Goal: Transaction & Acquisition: Purchase product/service

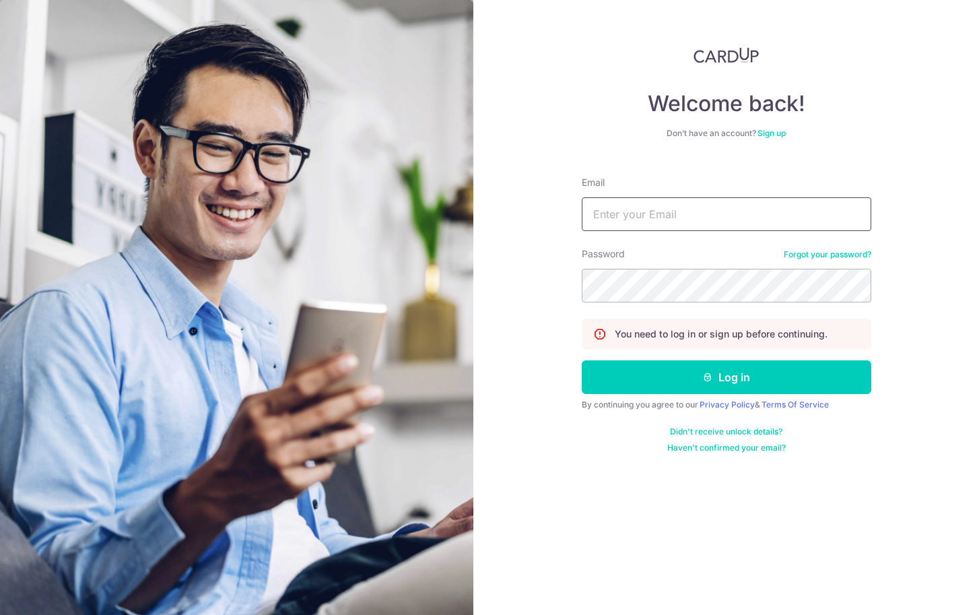
click at [648, 205] on input "Email" at bounding box center [727, 214] width 290 height 34
type input "[EMAIL_ADDRESS][DOMAIN_NAME]"
click at [582, 360] on button "Log in" at bounding box center [727, 377] width 290 height 34
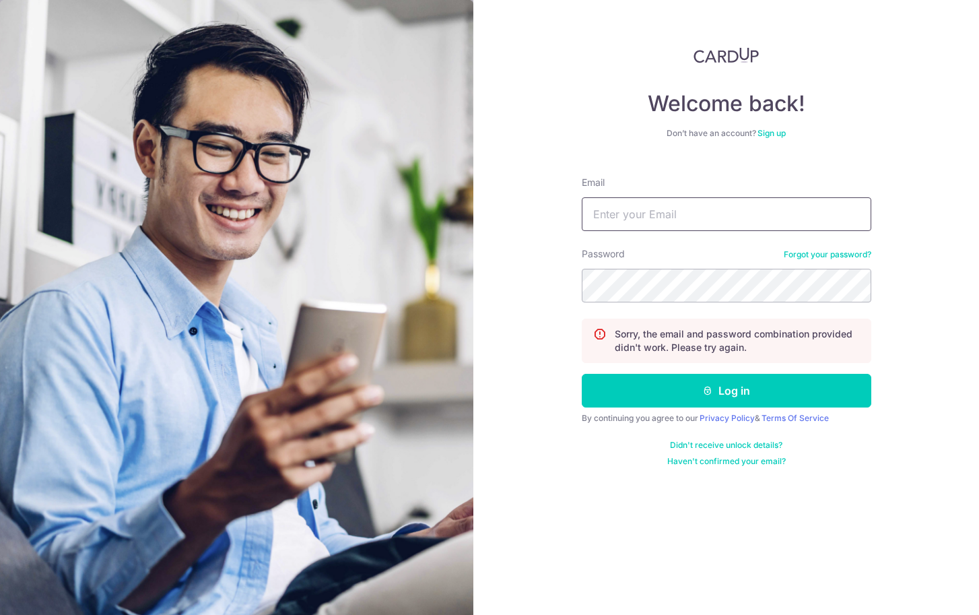
click at [725, 213] on input "Email" at bounding box center [727, 214] width 290 height 34
type input "[EMAIL_ADDRESS][DOMAIN_NAME]"
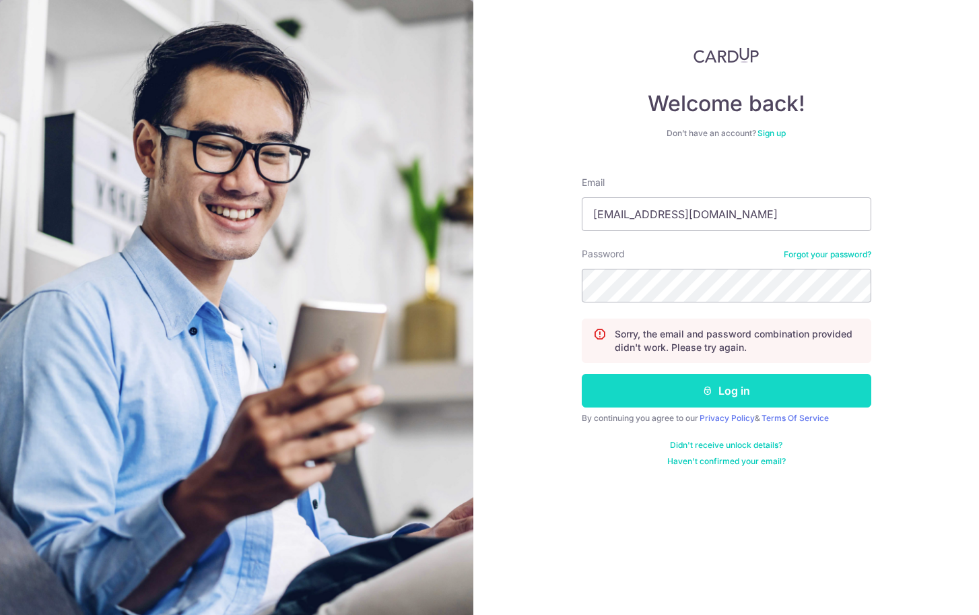
click at [696, 382] on button "Log in" at bounding box center [727, 391] width 290 height 34
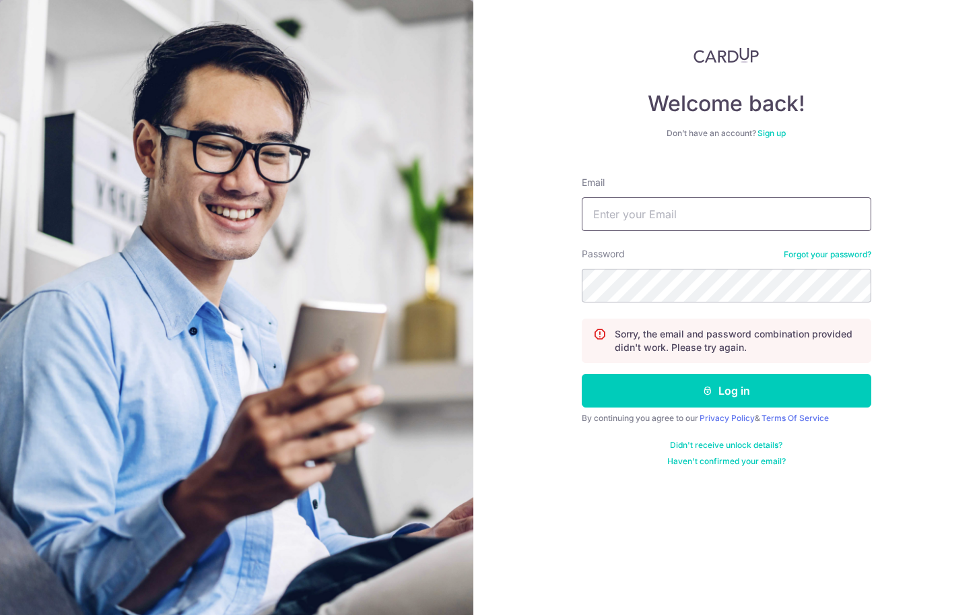
click at [712, 207] on input "Email" at bounding box center [727, 214] width 290 height 34
type input "rebeccapehml@gmail.comHazonvision57!"
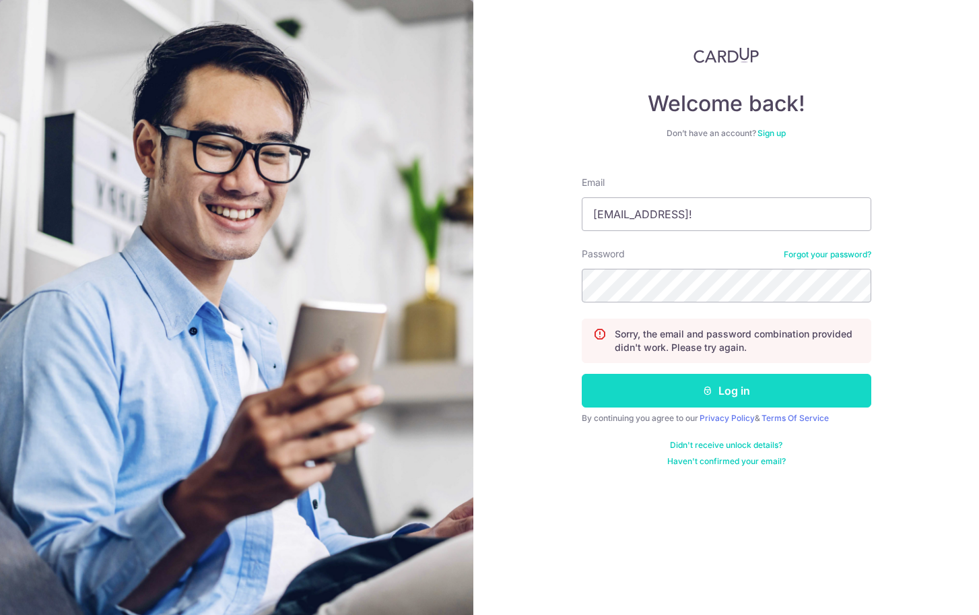
click at [776, 385] on button "Log in" at bounding box center [727, 391] width 290 height 34
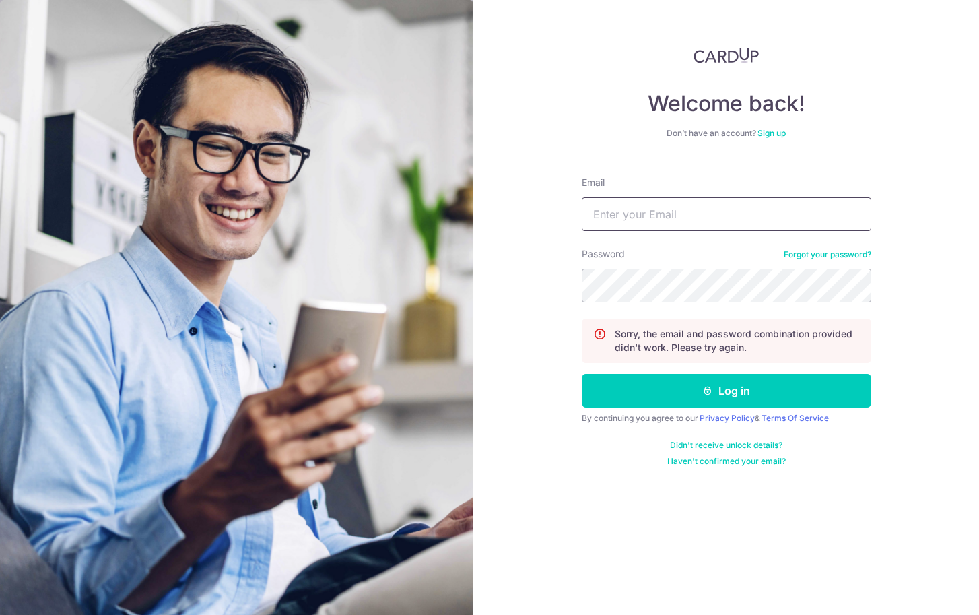
click at [741, 211] on input "Email" at bounding box center [727, 214] width 290 height 34
type input "[EMAIL_ADDRESS][DOMAIN_NAME]"
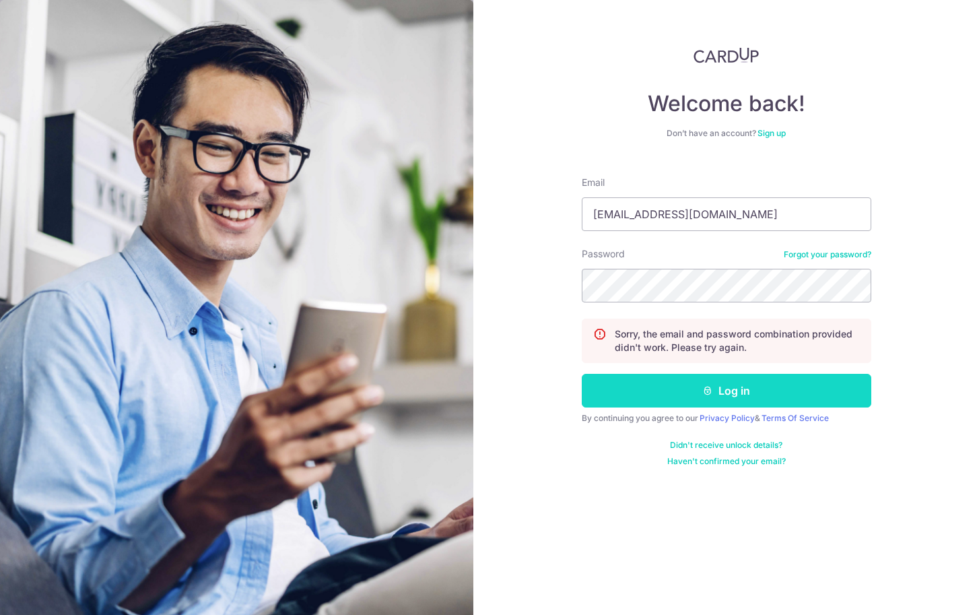
click at [714, 387] on button "Log in" at bounding box center [727, 391] width 290 height 34
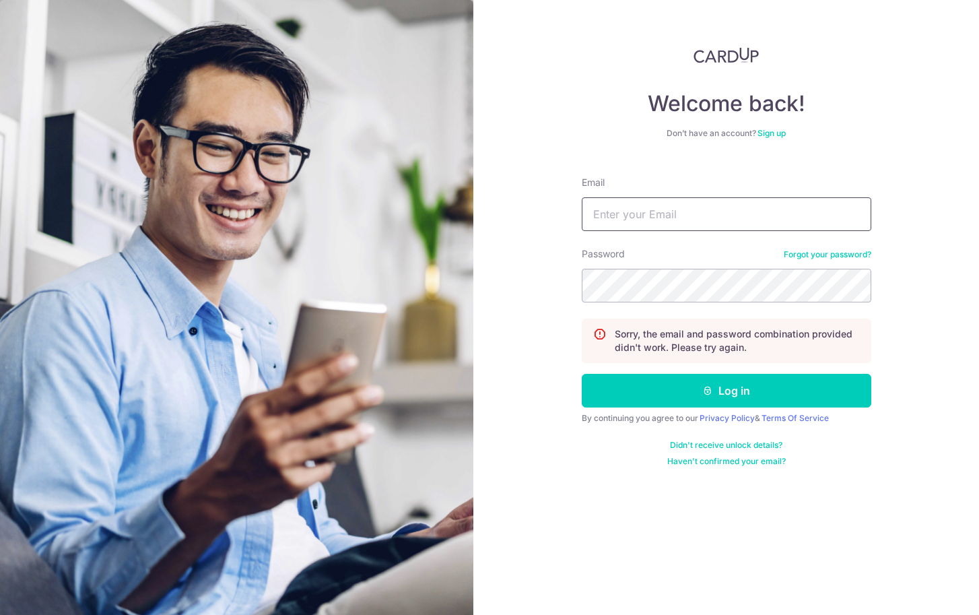
click at [694, 216] on input "Email" at bounding box center [727, 214] width 290 height 34
drag, startPoint x: 814, startPoint y: 214, endPoint x: 731, endPoint y: 215, distance: 82.8
click at [731, 215] on input "rebeccapehml@gmail.comHazonvision57!" at bounding box center [727, 214] width 290 height 34
type input "[EMAIL_ADDRESS][DOMAIN_NAME]"
click at [582, 374] on button "Log in" at bounding box center [727, 391] width 290 height 34
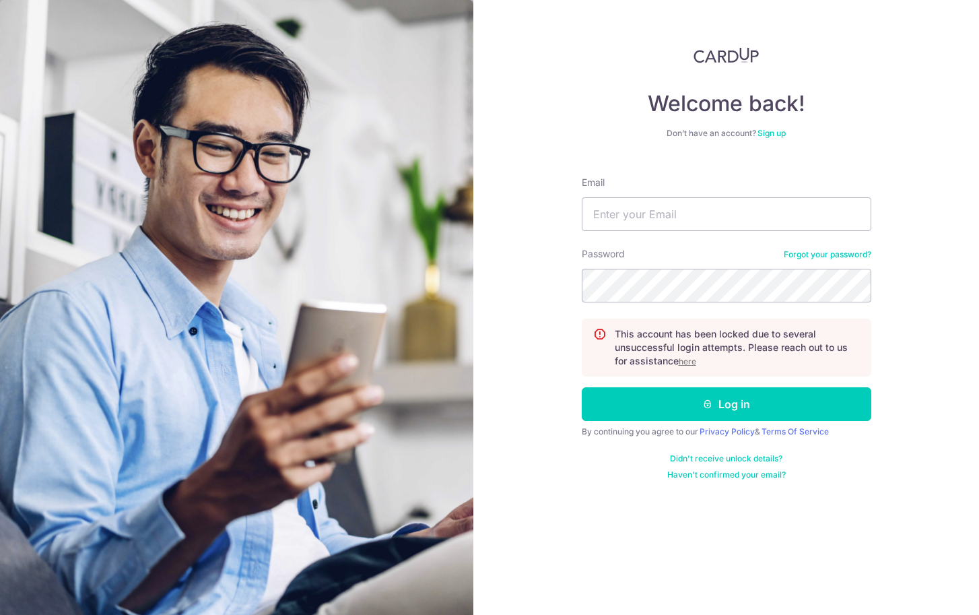
click at [690, 364] on u "here" at bounding box center [688, 361] width 18 height 10
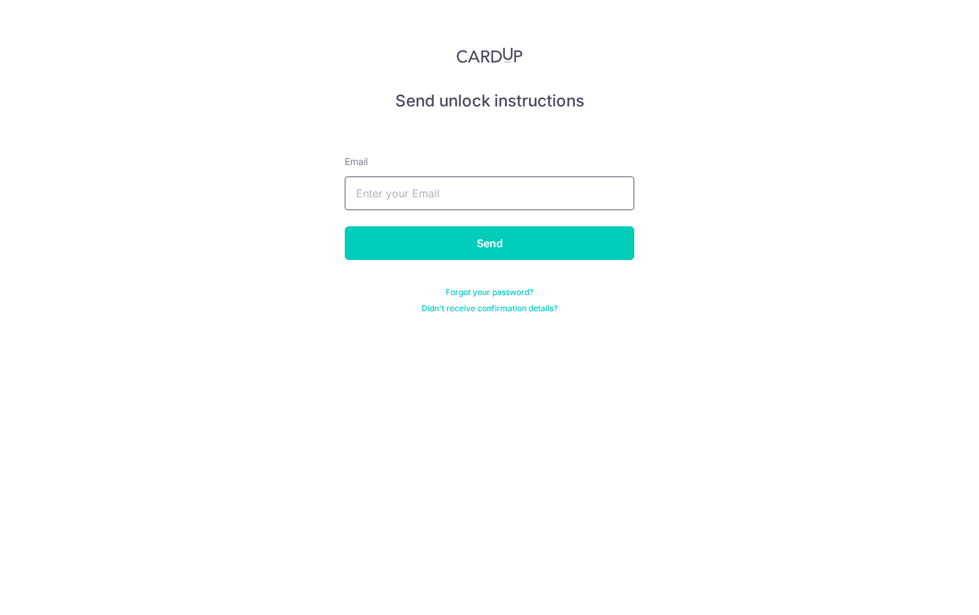
click at [576, 201] on input "text" at bounding box center [490, 193] width 290 height 34
type input "[EMAIL_ADDRESS][DOMAIN_NAME]"
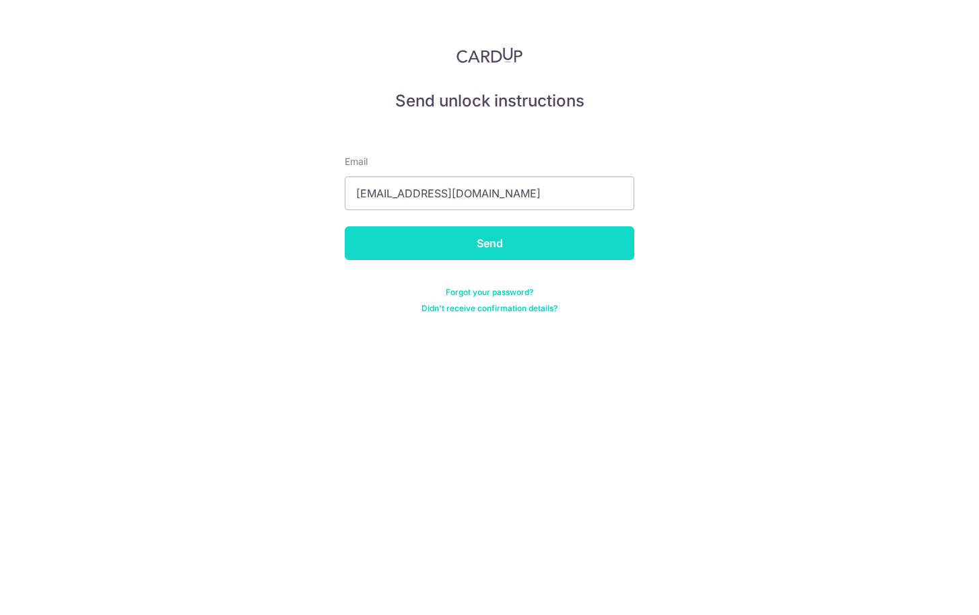
click at [523, 249] on input "Send" at bounding box center [490, 243] width 290 height 34
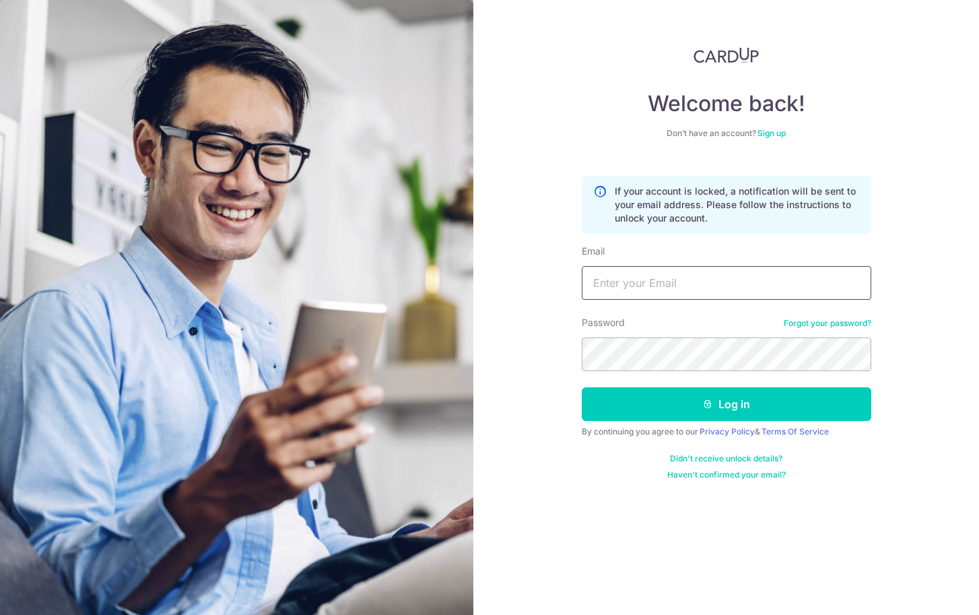
click at [635, 284] on input "Email" at bounding box center [727, 283] width 290 height 34
type input "rebeccapehml@gmail.com"
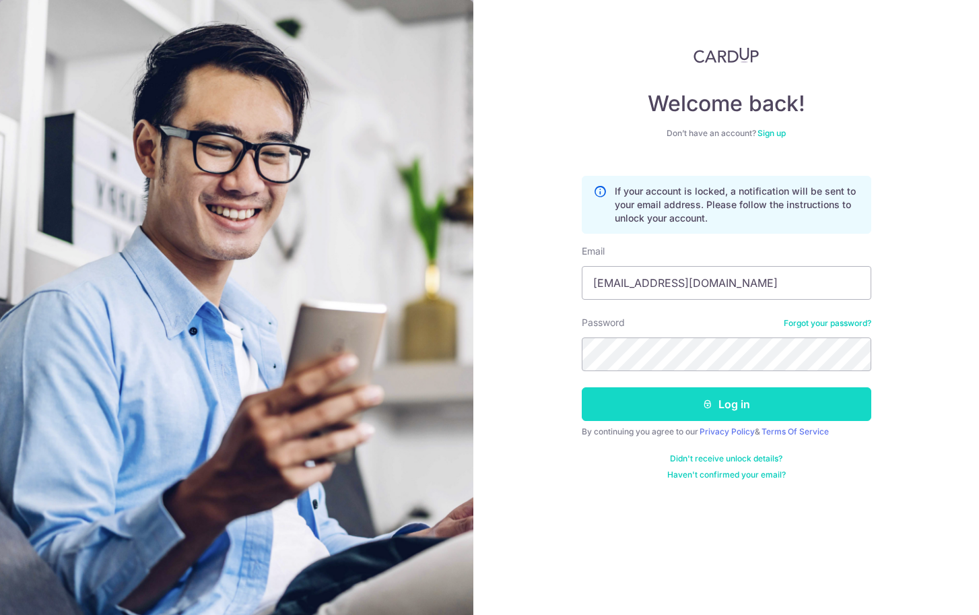
click at [790, 407] on button "Log in" at bounding box center [727, 404] width 290 height 34
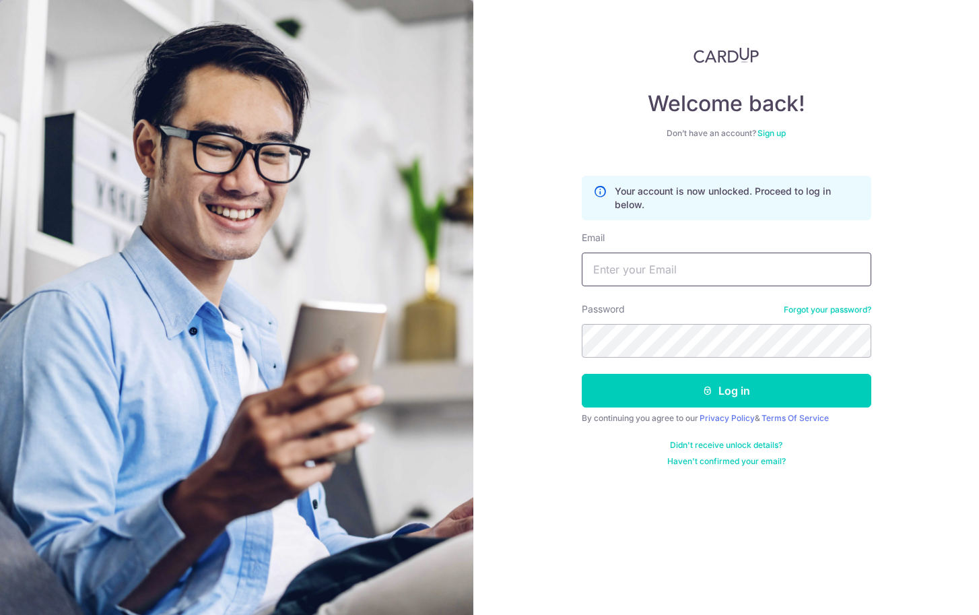
click at [646, 274] on input "Email" at bounding box center [727, 270] width 290 height 34
type input "[EMAIL_ADDRESS][DOMAIN_NAME]"
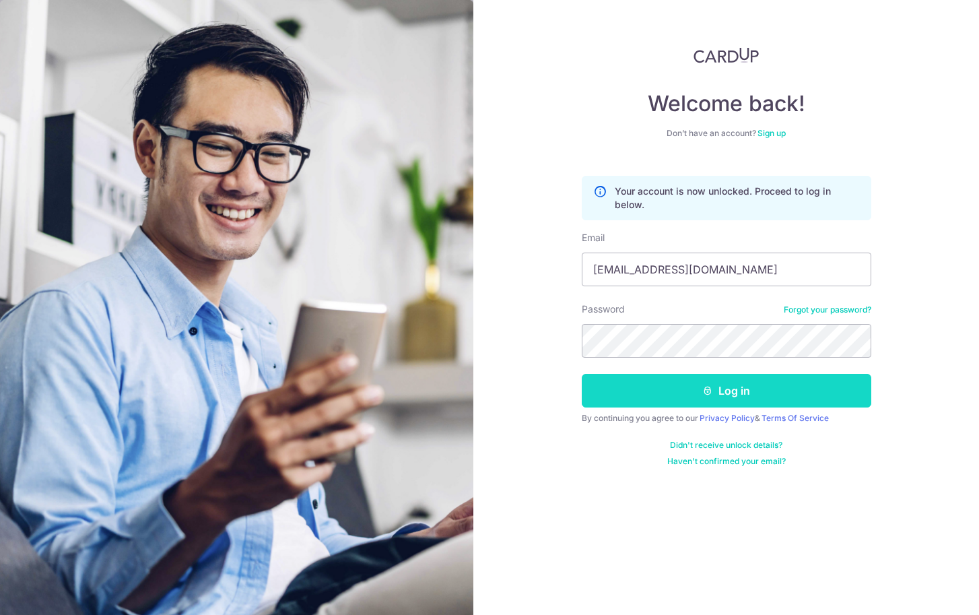
click at [745, 389] on button "Log in" at bounding box center [727, 391] width 290 height 34
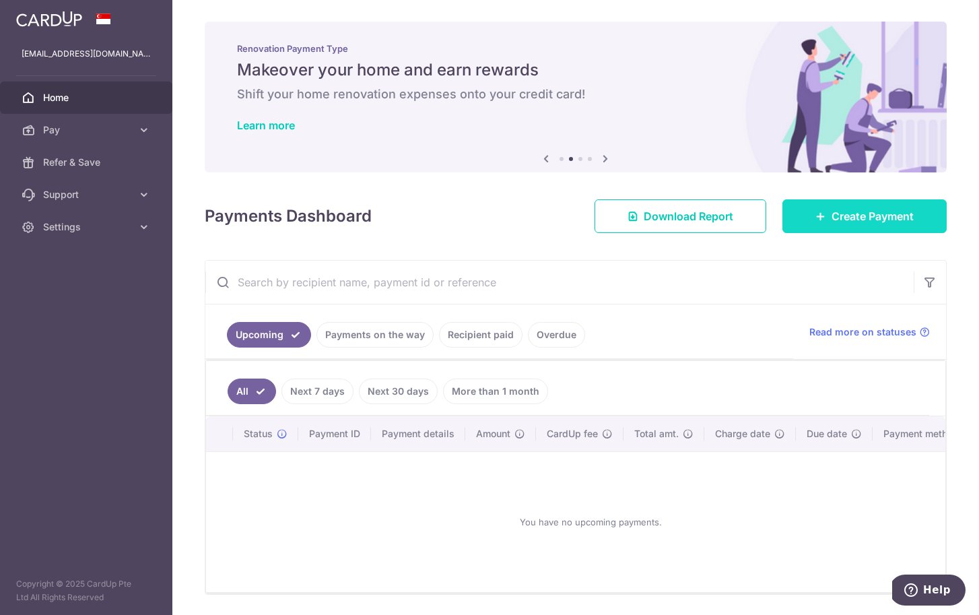
click at [815, 221] on icon at bounding box center [820, 216] width 11 height 11
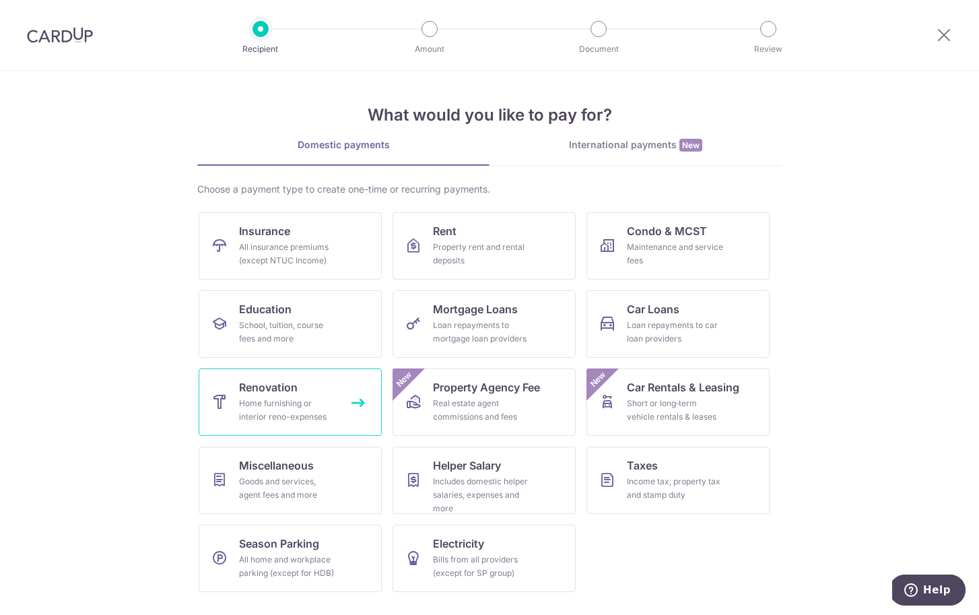
click at [334, 387] on link "Renovation Home furnishing or interior reno-expenses" at bounding box center [290, 401] width 183 height 67
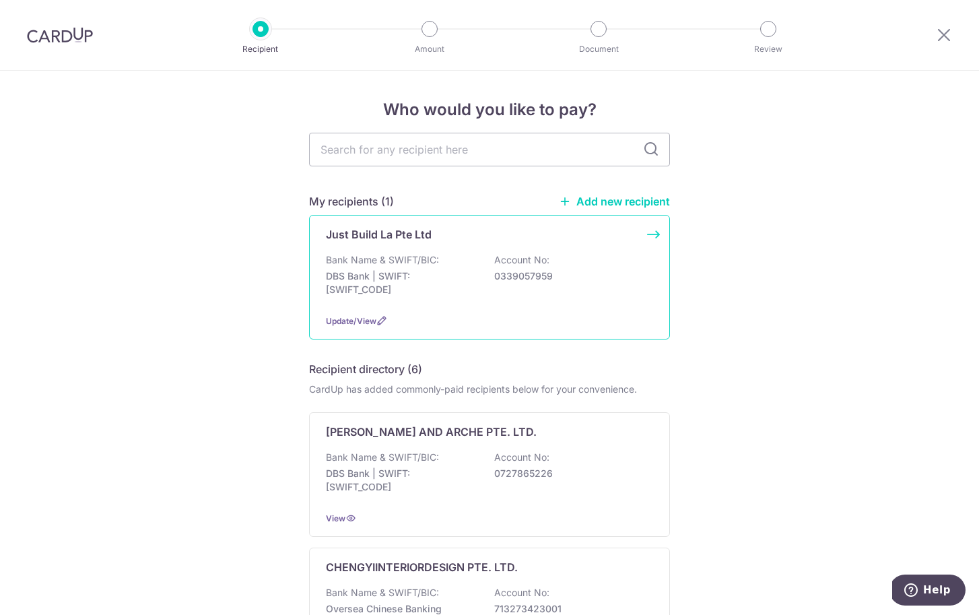
click at [454, 296] on p "DBS Bank | SWIFT: [SWIFT_CODE]" at bounding box center [401, 282] width 151 height 27
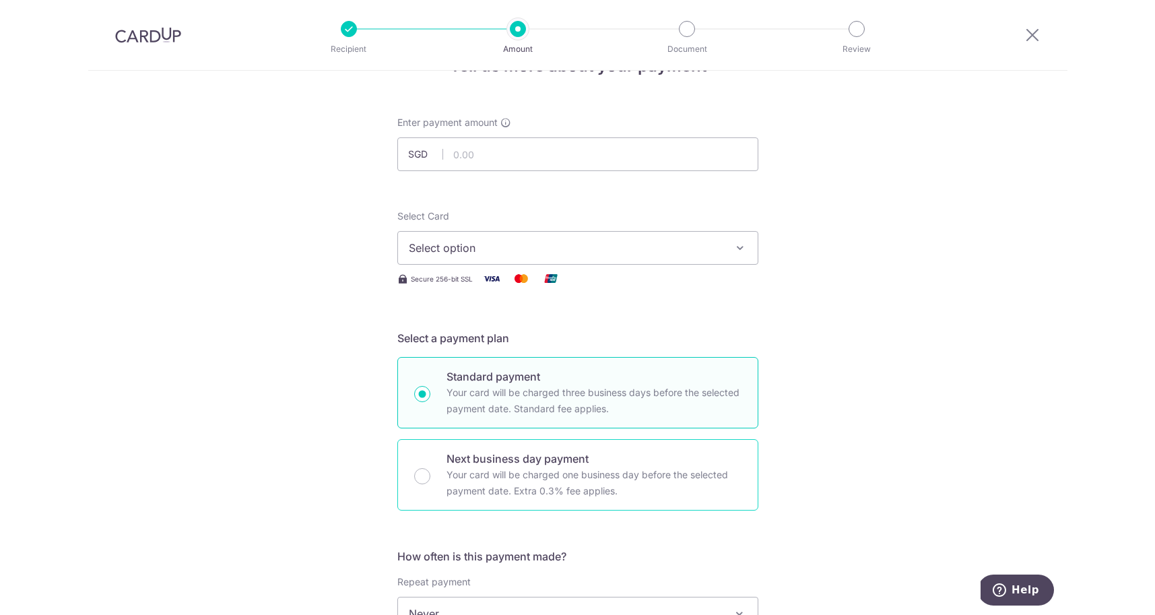
scroll to position [7, 0]
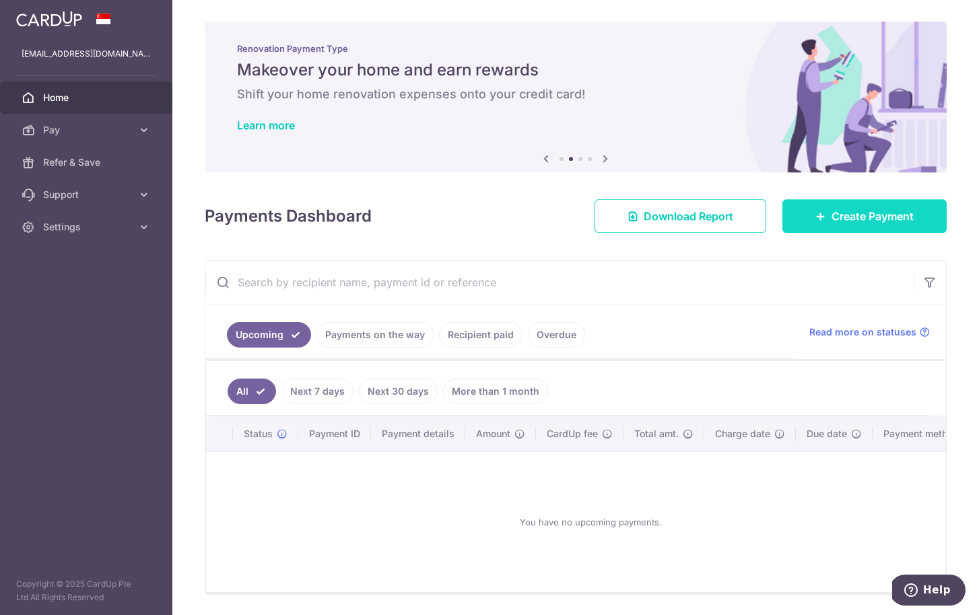
click at [841, 212] on span "Create Payment" at bounding box center [873, 216] width 82 height 16
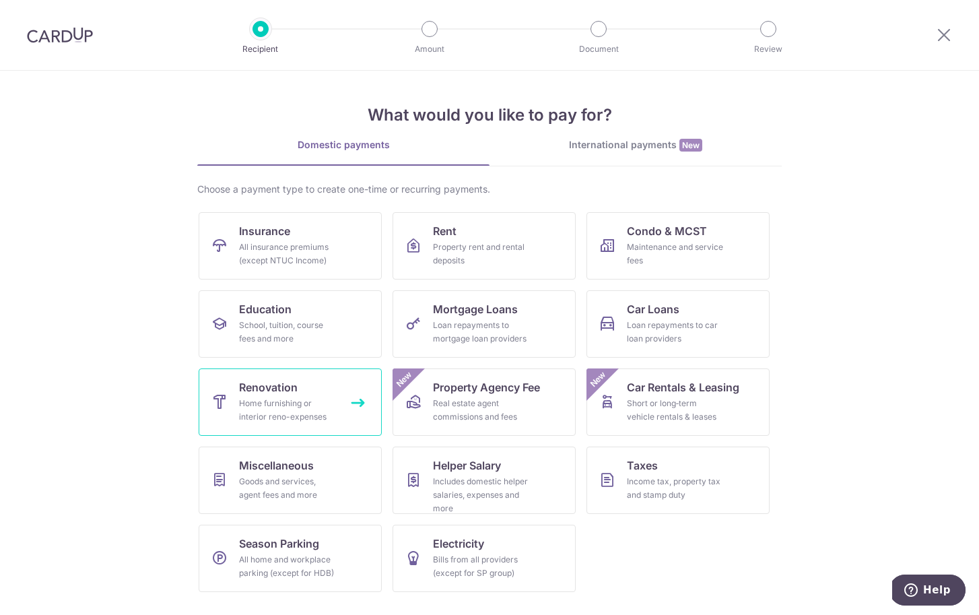
click at [297, 389] on link "Renovation Home furnishing or interior reno-expenses" at bounding box center [290, 401] width 183 height 67
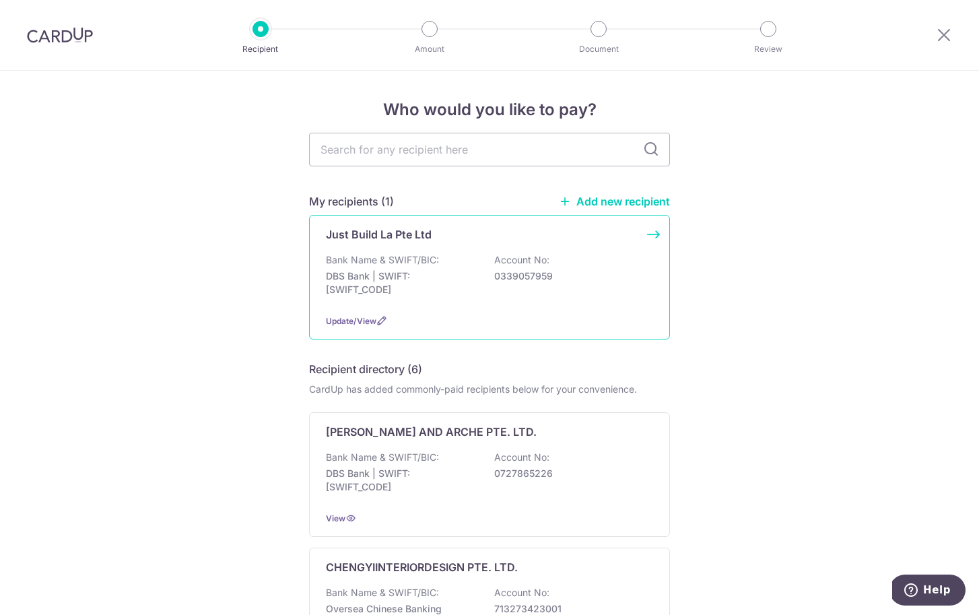
click at [430, 289] on p "DBS Bank | SWIFT: DBSSSGSGXXX" at bounding box center [401, 282] width 151 height 27
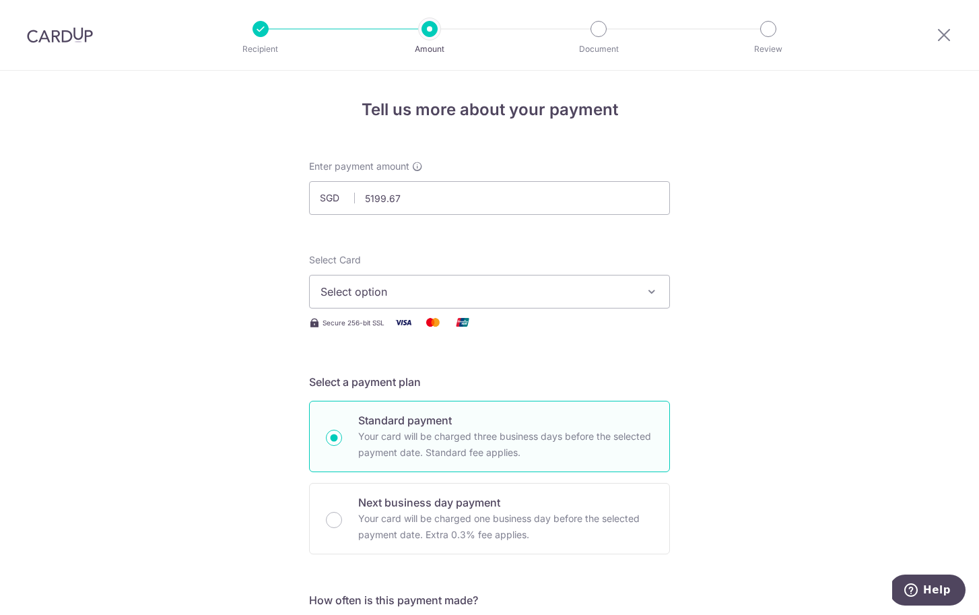
type input "5,199.67"
click at [346, 292] on span "Select option" at bounding box center [478, 292] width 314 height 16
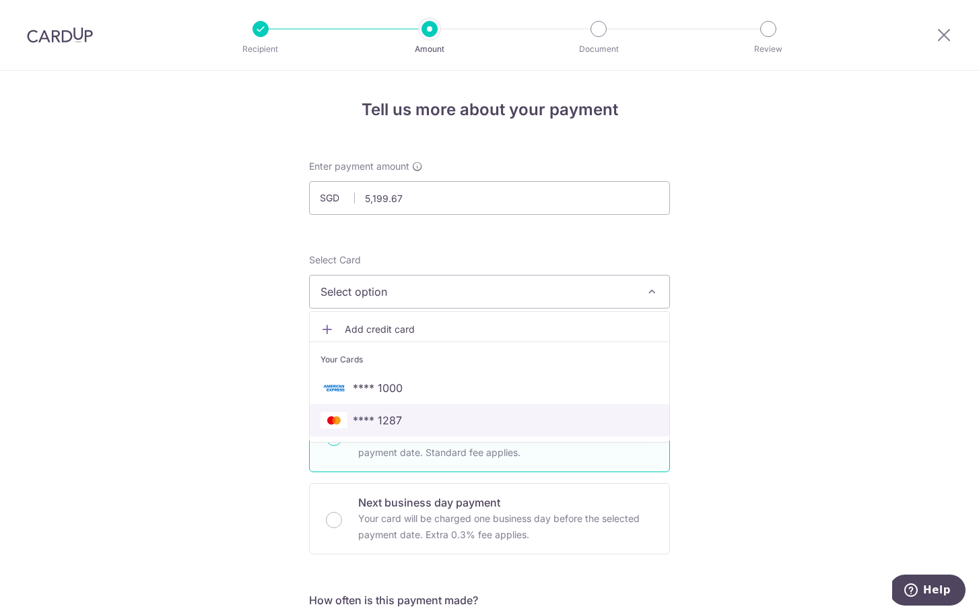
click at [368, 418] on span "**** 1287" at bounding box center [377, 420] width 49 height 16
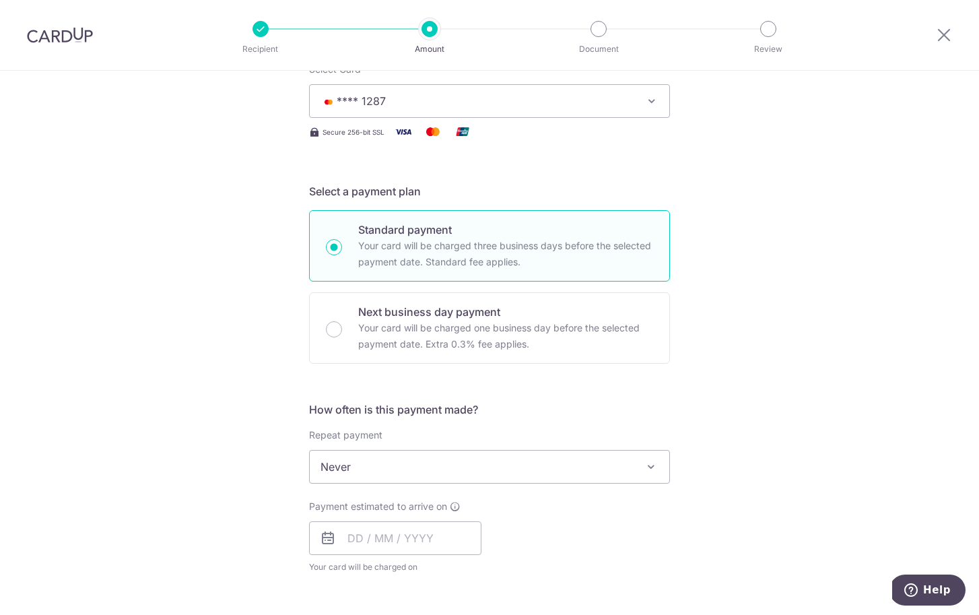
scroll to position [238, 0]
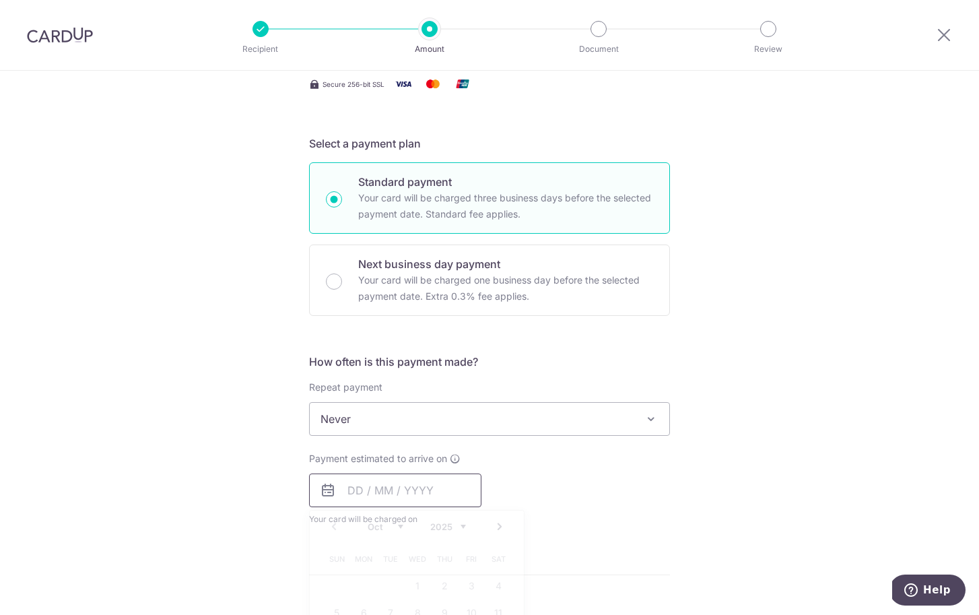
click at [353, 498] on input "text" at bounding box center [395, 490] width 172 height 34
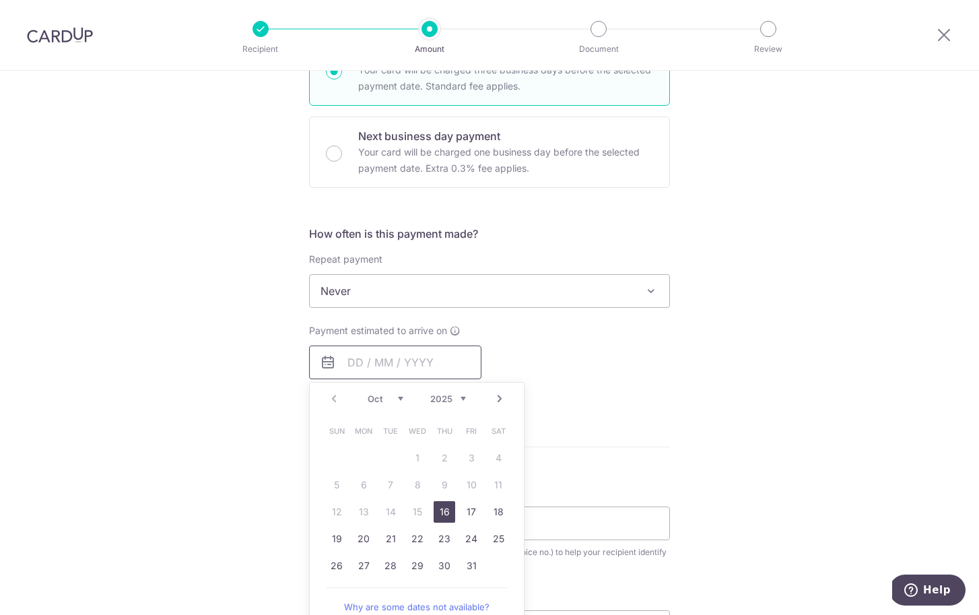
scroll to position [421, 0]
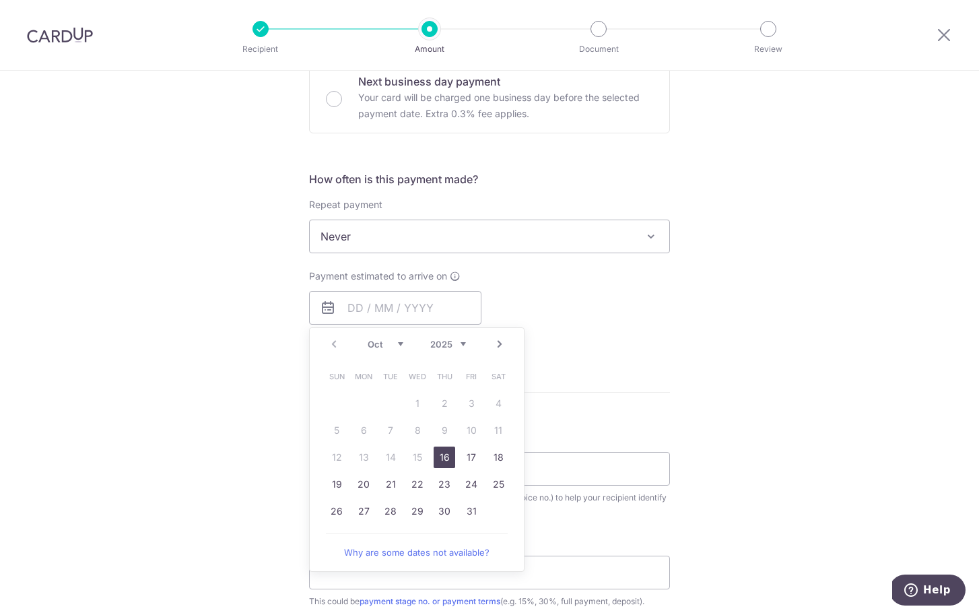
click at [439, 463] on link "16" at bounding box center [445, 457] width 22 height 22
type input "16/10/2025"
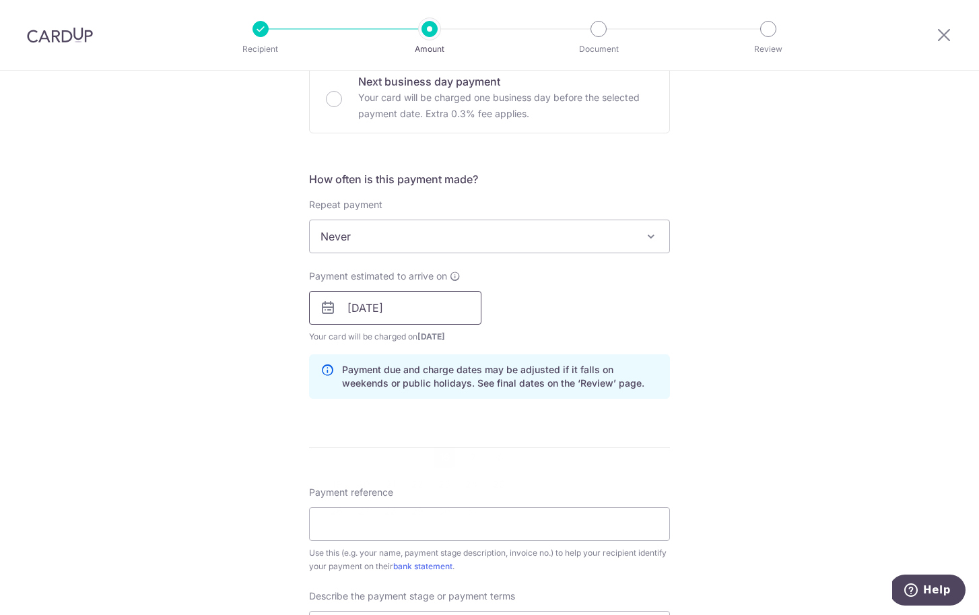
click at [408, 309] on input "16/10/2025" at bounding box center [395, 308] width 172 height 34
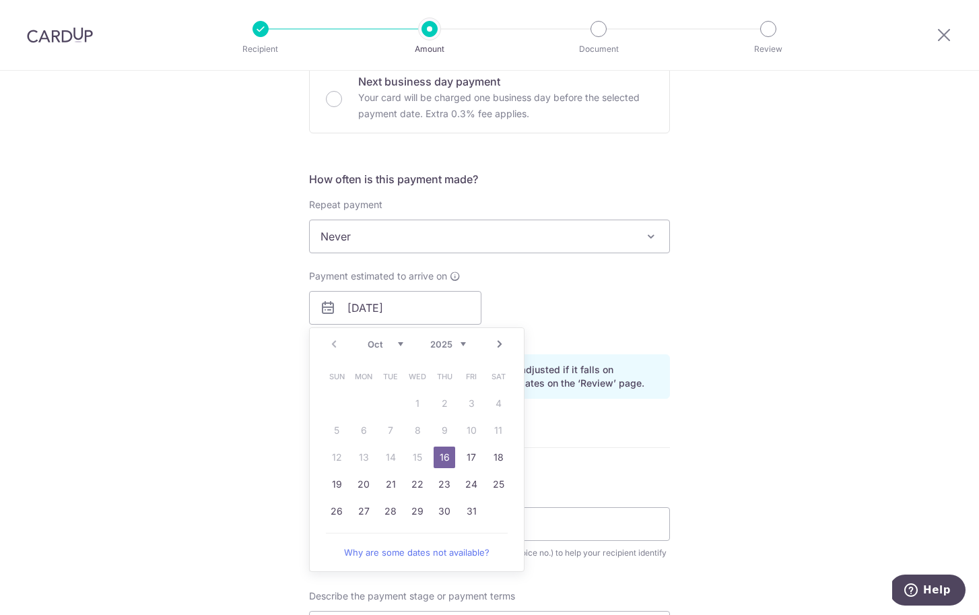
click at [444, 457] on link "16" at bounding box center [445, 457] width 22 height 22
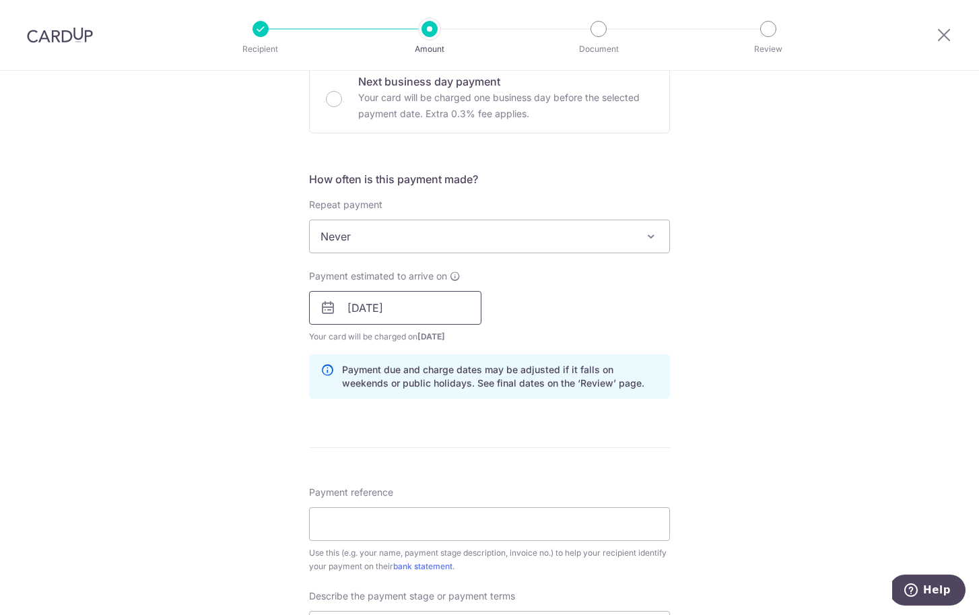
click at [455, 311] on input "[DATE]" at bounding box center [395, 308] width 172 height 34
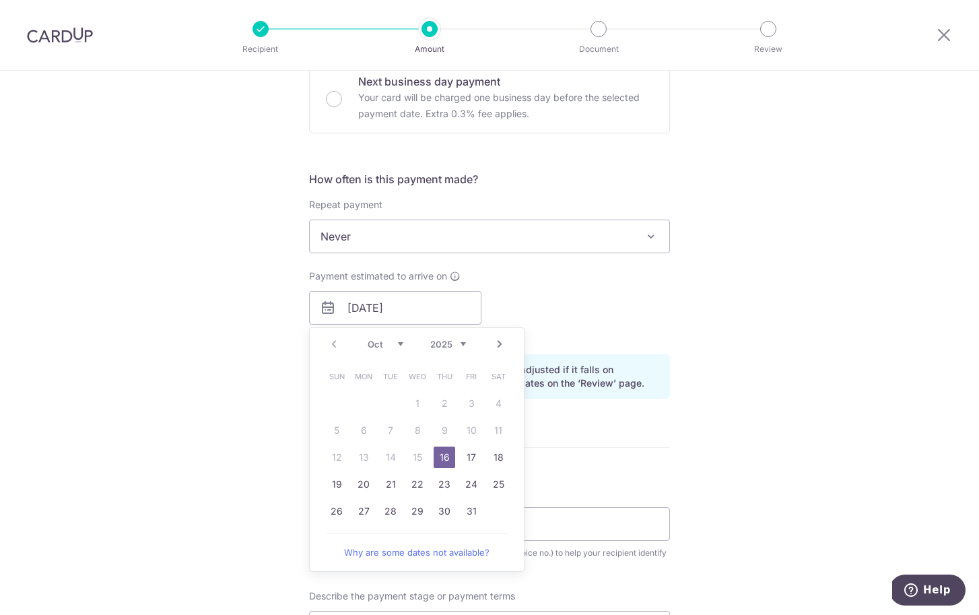
click at [438, 455] on link "16" at bounding box center [445, 457] width 22 height 22
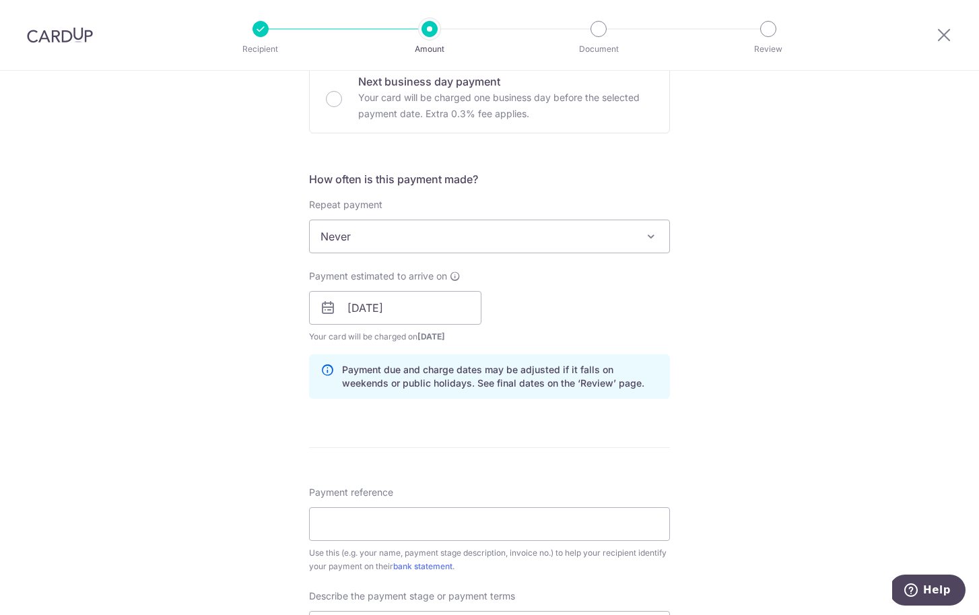
scroll to position [486, 0]
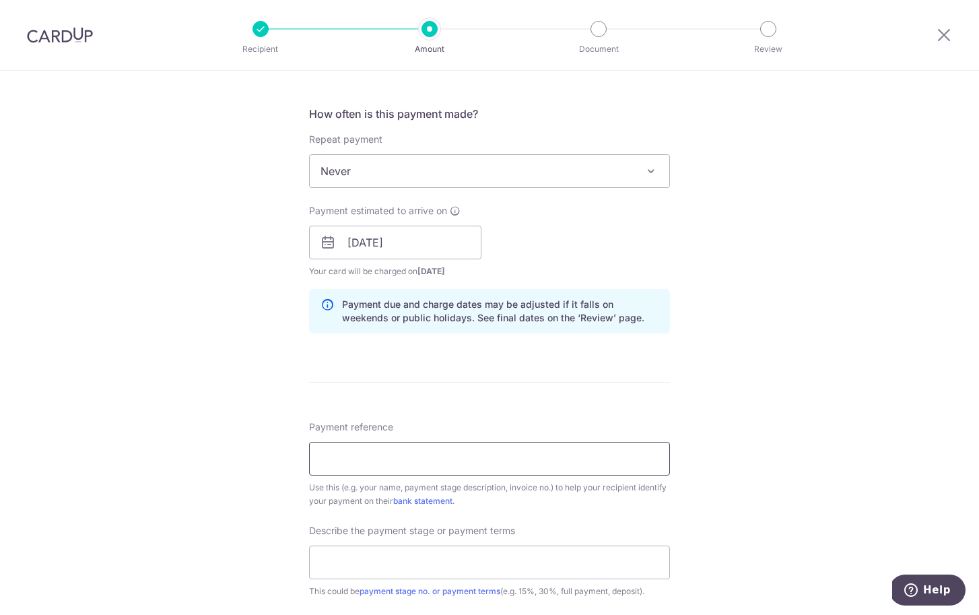
click at [338, 467] on input "Payment reference" at bounding box center [489, 459] width 361 height 34
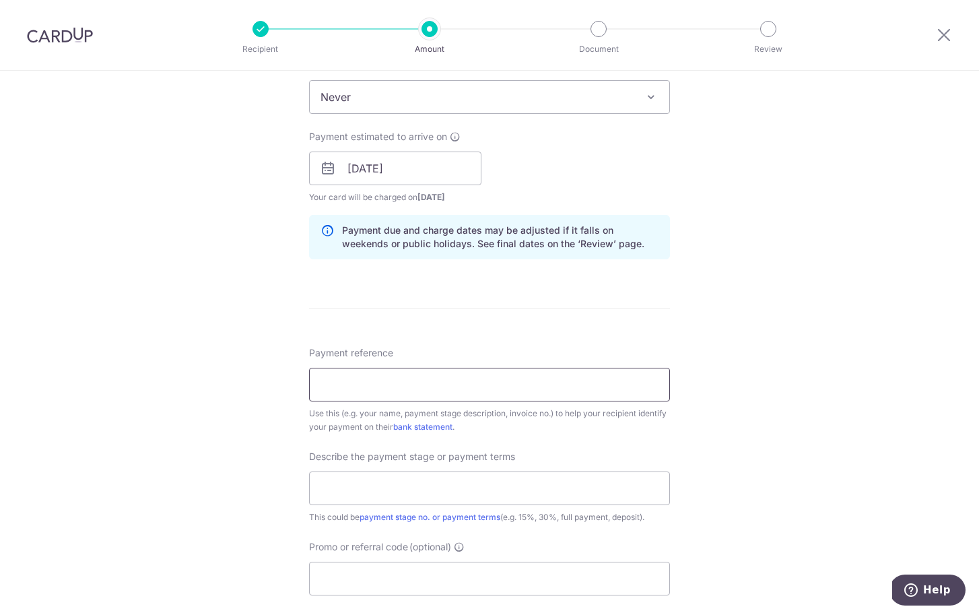
scroll to position [573, 0]
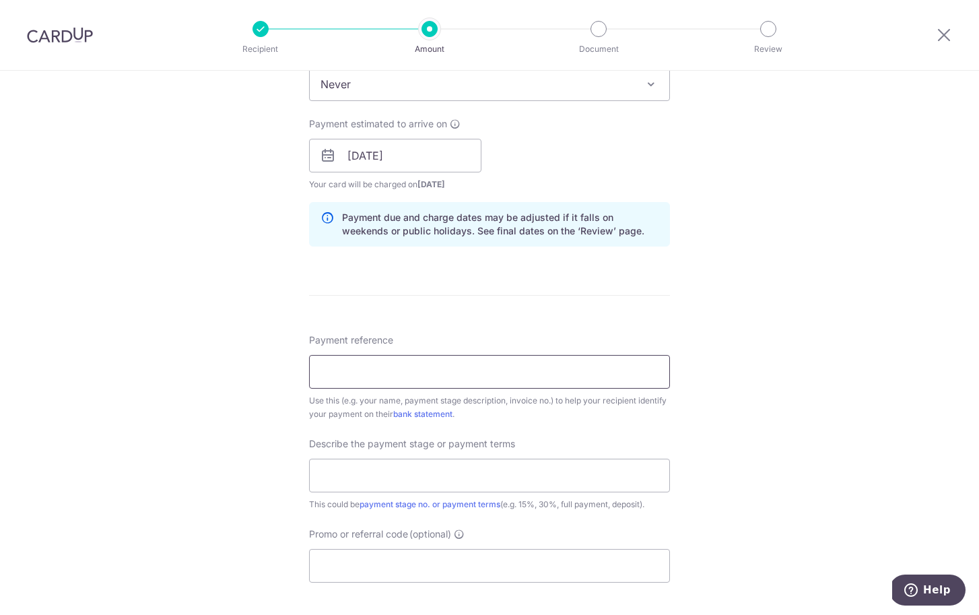
paste input "INV-1694"
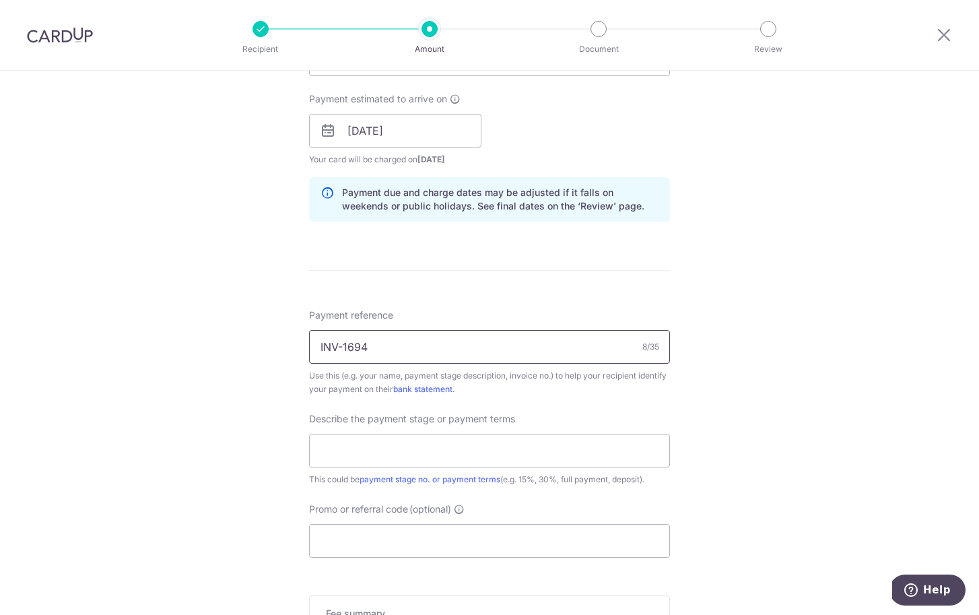
scroll to position [632, 0]
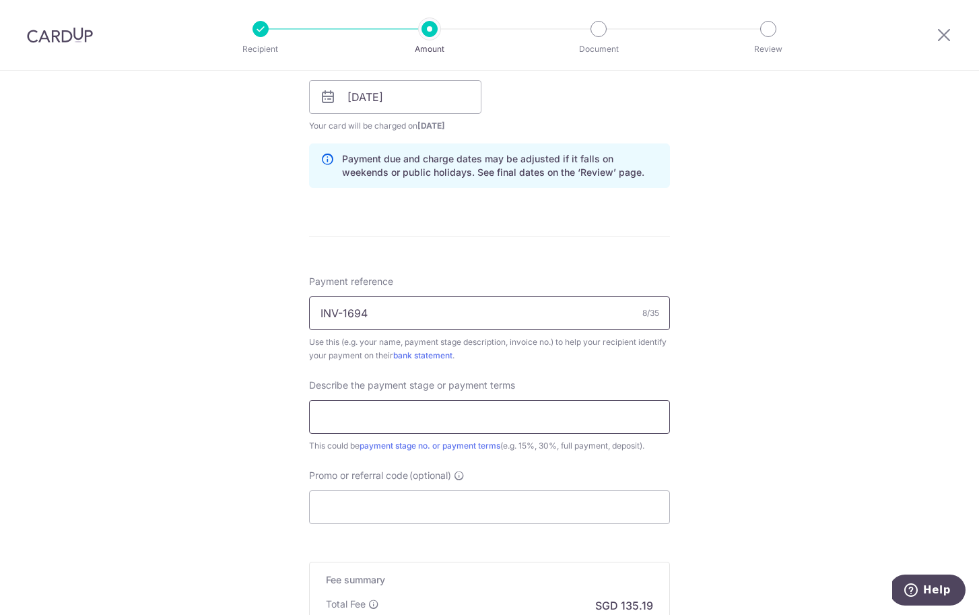
type input "INV-1694"
click at [419, 418] on input "text" at bounding box center [489, 417] width 361 height 34
click at [228, 459] on div "Tell us more about your payment Enter payment amount SGD 5,199.67 5199.67 Selec…" at bounding box center [489, 121] width 979 height 1364
click at [378, 407] on input "text" at bounding box center [489, 417] width 361 height 34
paste input "Sixth Payment 20% of contract sum u"
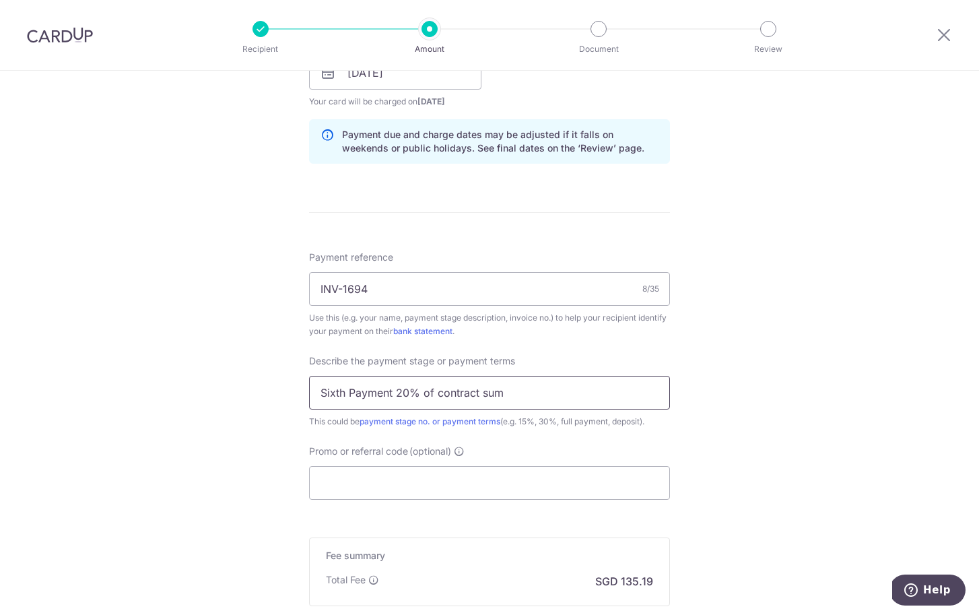
scroll to position [664, 0]
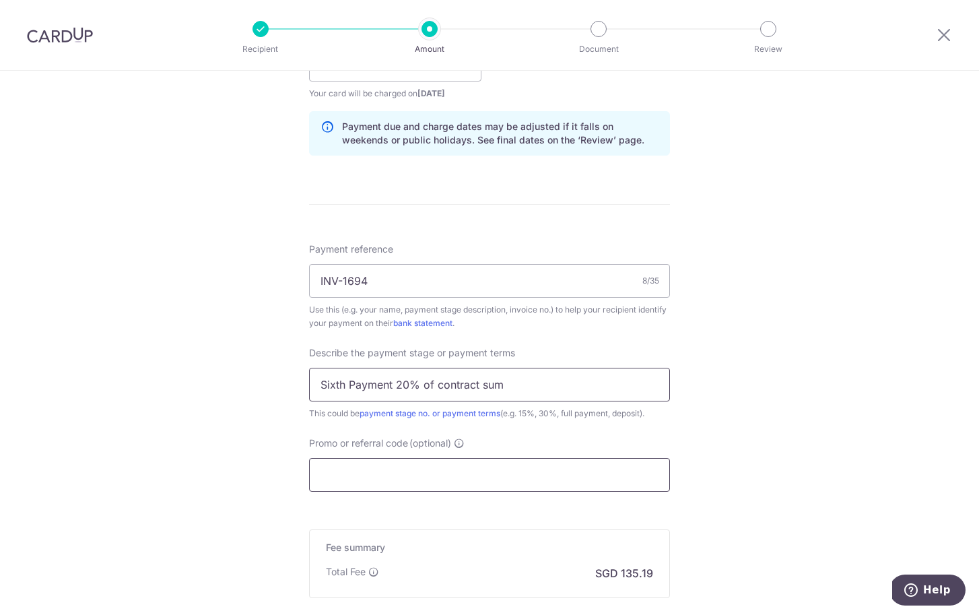
type input "Sixth Payment 20% of contract sum"
click at [379, 471] on input "Promo or referral code (optional)" at bounding box center [489, 475] width 361 height 34
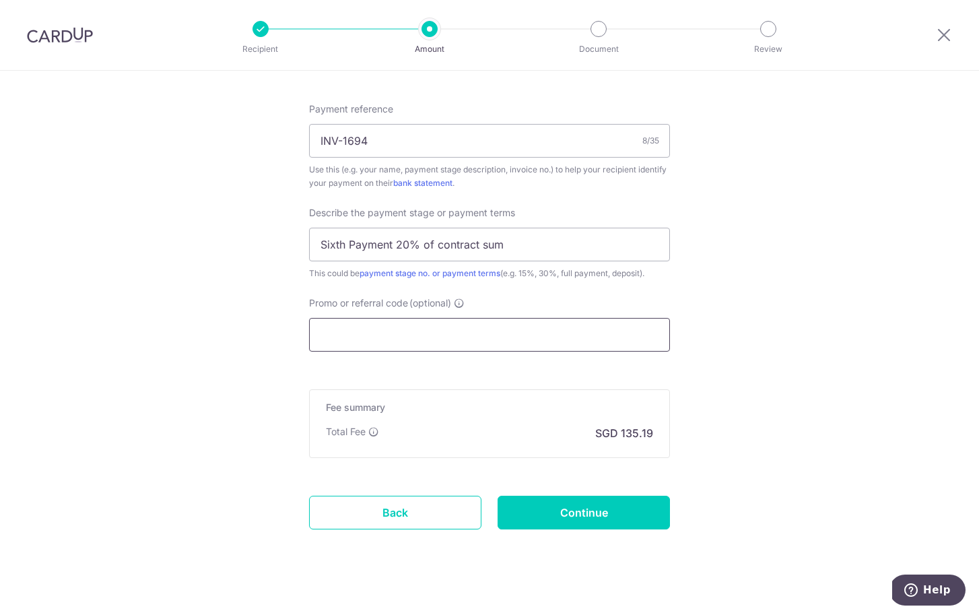
scroll to position [820, 0]
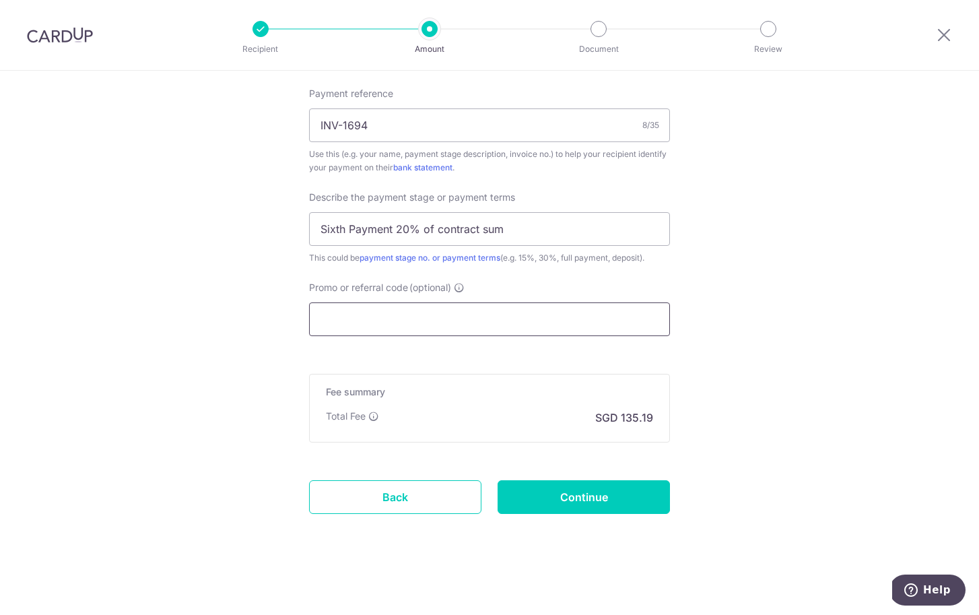
paste input "OFF225"
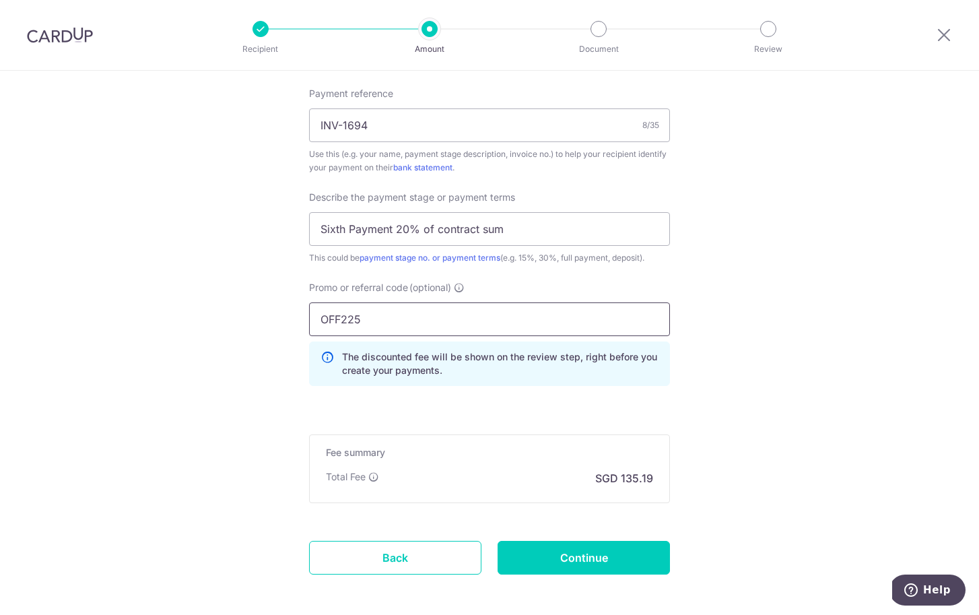
type input "OFF225"
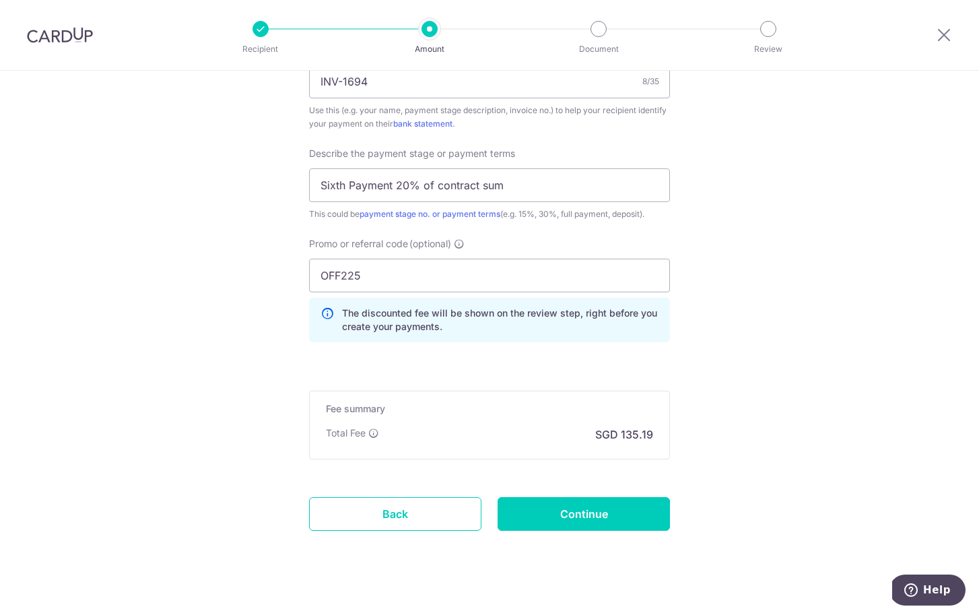
scroll to position [880, 0]
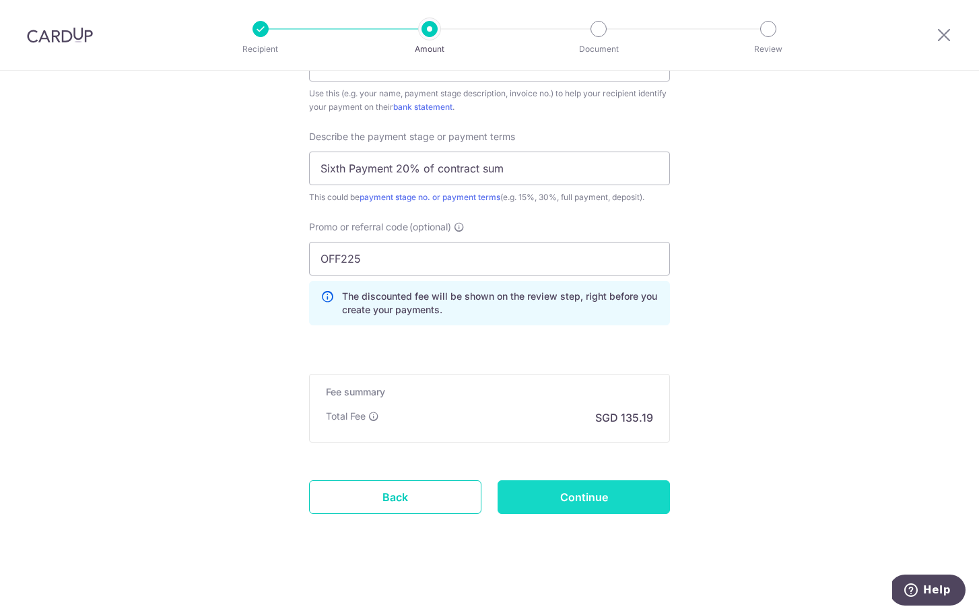
click at [607, 494] on input "Continue" at bounding box center [584, 497] width 172 height 34
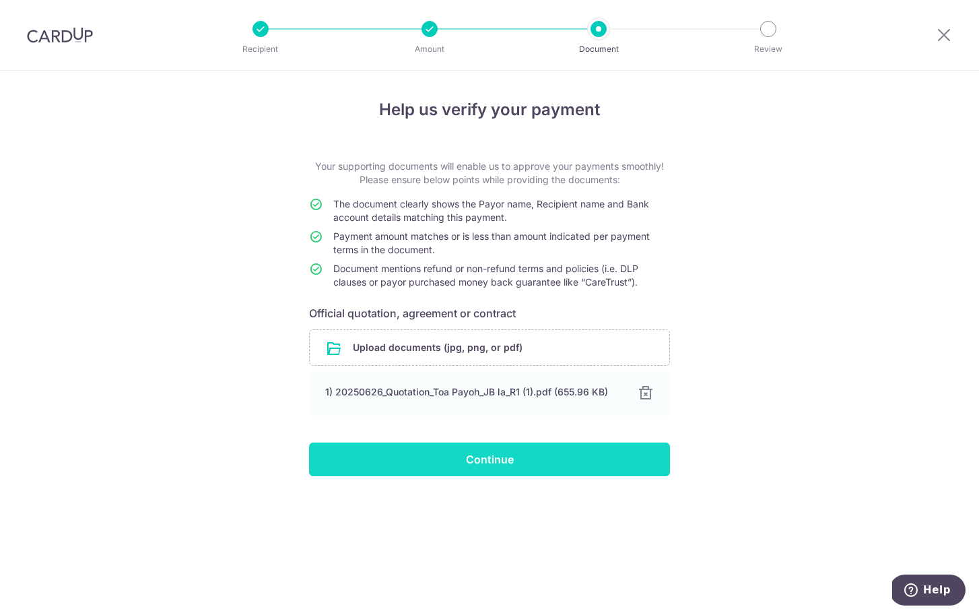
click at [538, 457] on input "Continue" at bounding box center [489, 459] width 361 height 34
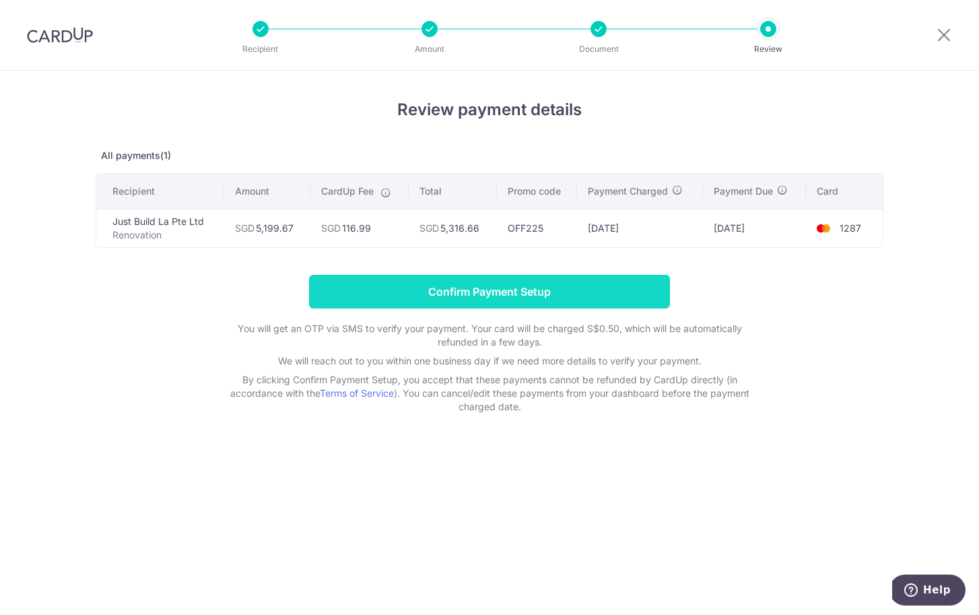
click at [549, 298] on input "Confirm Payment Setup" at bounding box center [489, 292] width 361 height 34
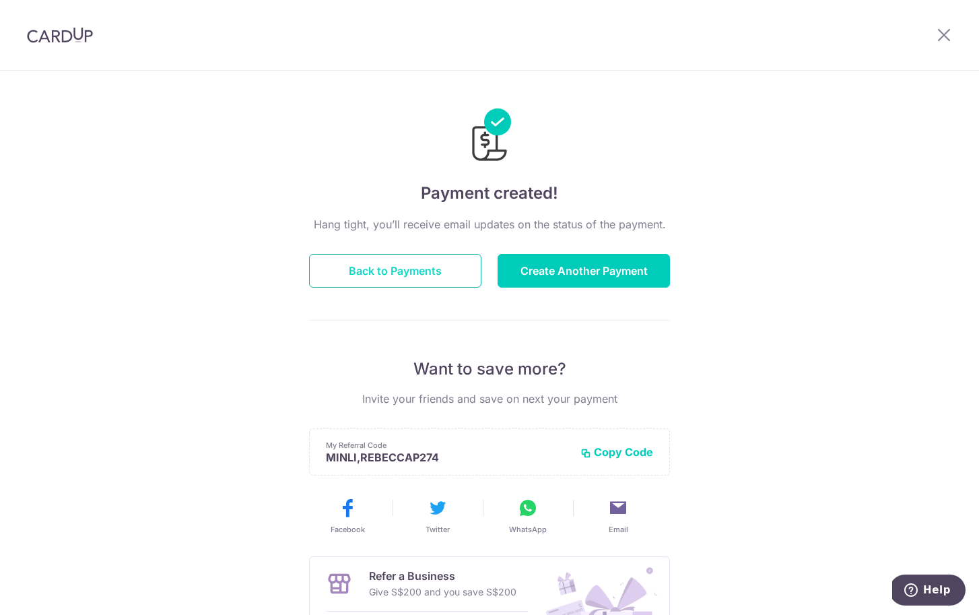
click at [457, 277] on button "Back to Payments" at bounding box center [395, 271] width 172 height 34
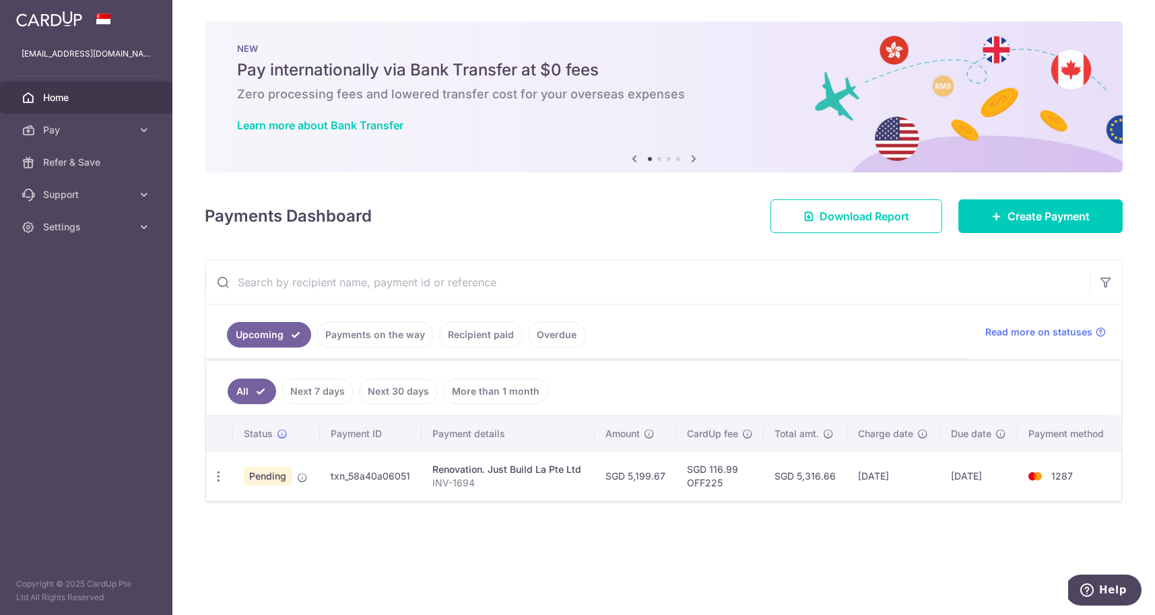
click at [354, 478] on td "txn_58a40a06051" at bounding box center [371, 475] width 102 height 49
click at [480, 468] on div "Renovation. Just Build La Pte Ltd" at bounding box center [507, 469] width 151 height 13
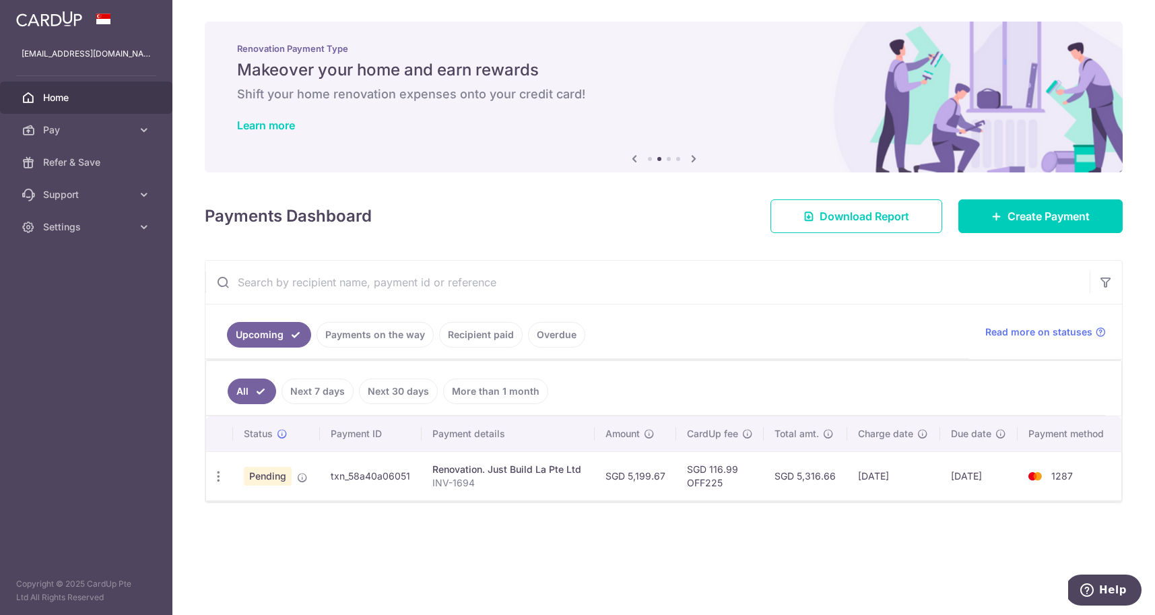
click at [391, 335] on link "Payments on the way" at bounding box center [374, 335] width 117 height 26
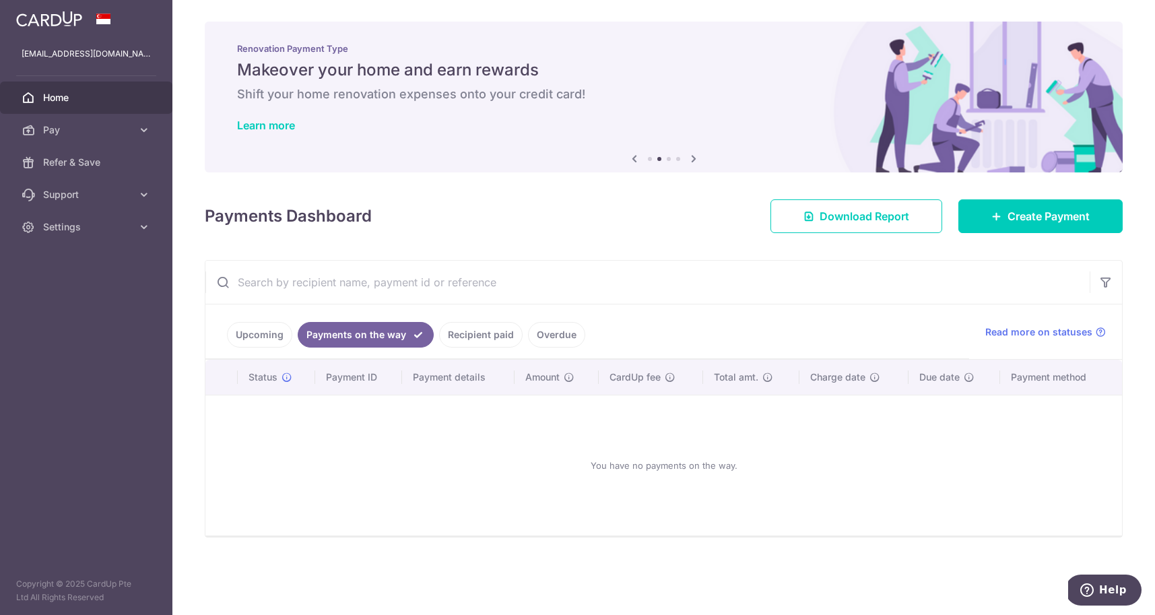
click at [279, 333] on link "Upcoming" at bounding box center [259, 335] width 65 height 26
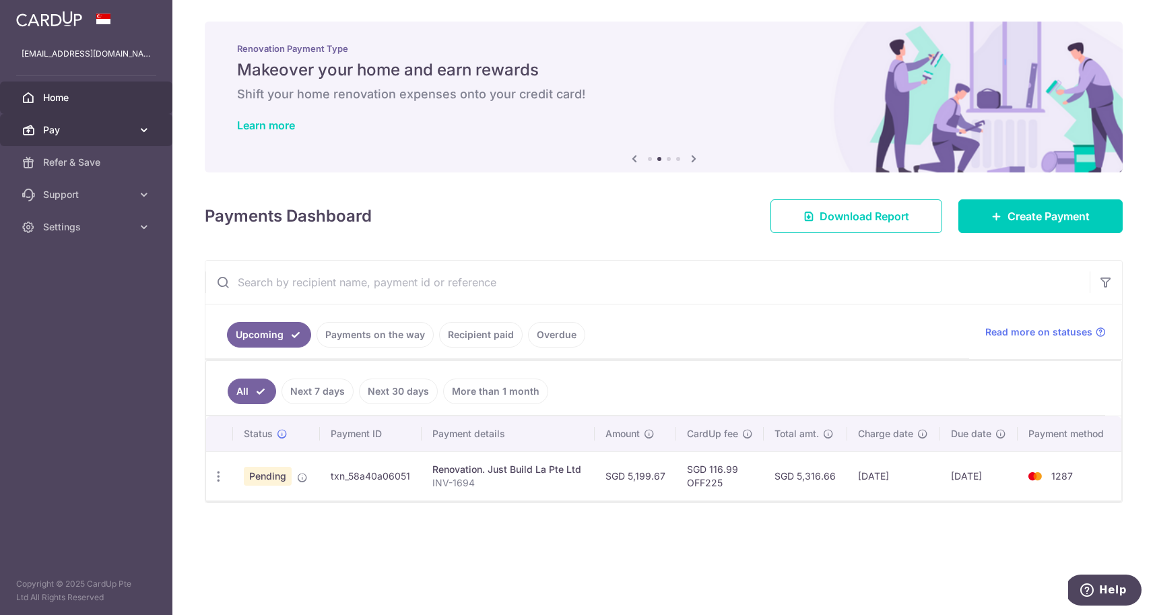
click at [138, 127] on icon at bounding box center [143, 129] width 13 height 13
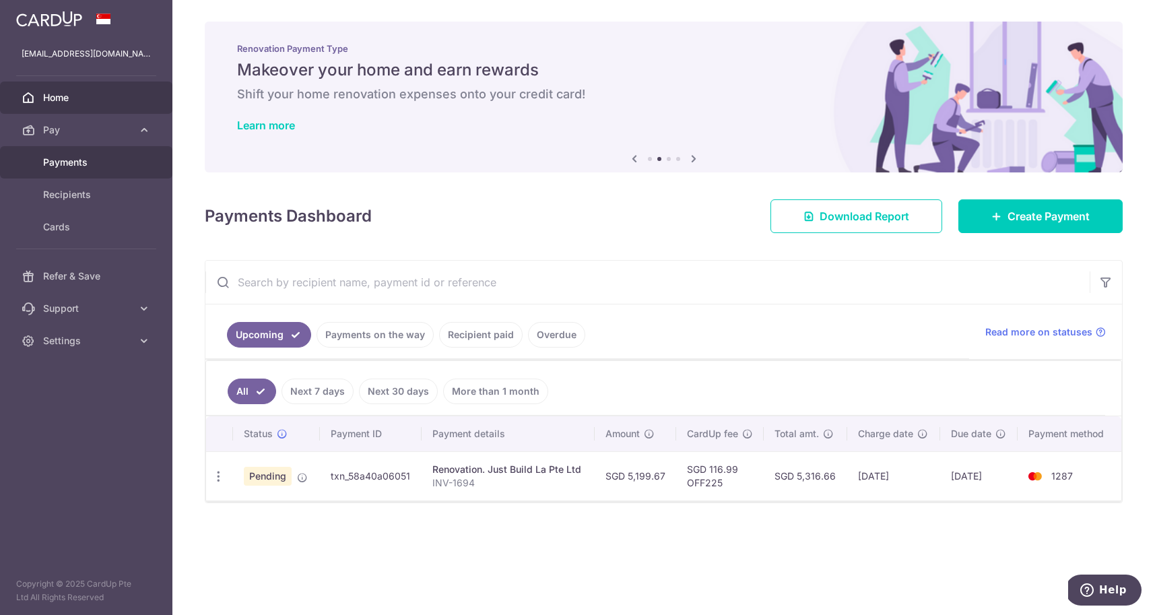
click at [119, 160] on span "Payments" at bounding box center [87, 162] width 89 height 13
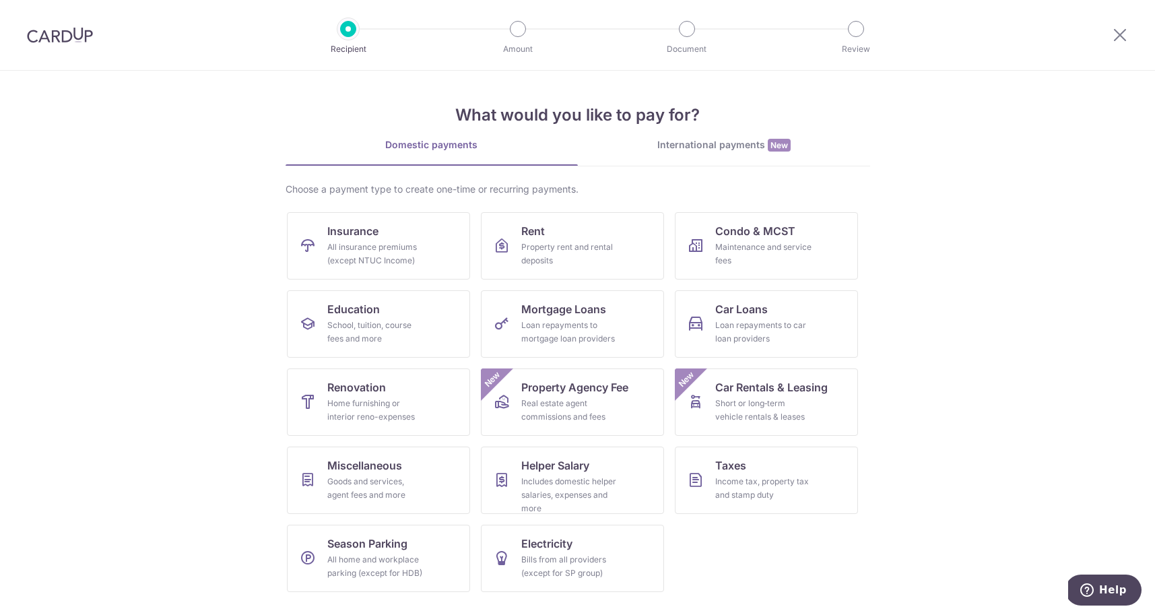
click at [72, 34] on img at bounding box center [60, 35] width 66 height 16
